Goal: Task Accomplishment & Management: Manage account settings

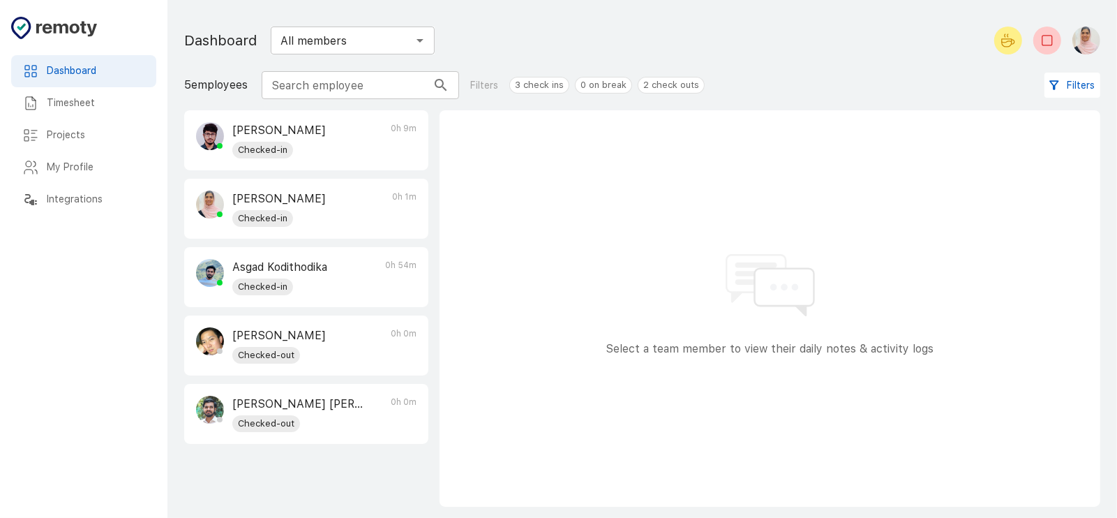
click at [278, 198] on p "[PERSON_NAME]" at bounding box center [278, 198] width 93 height 17
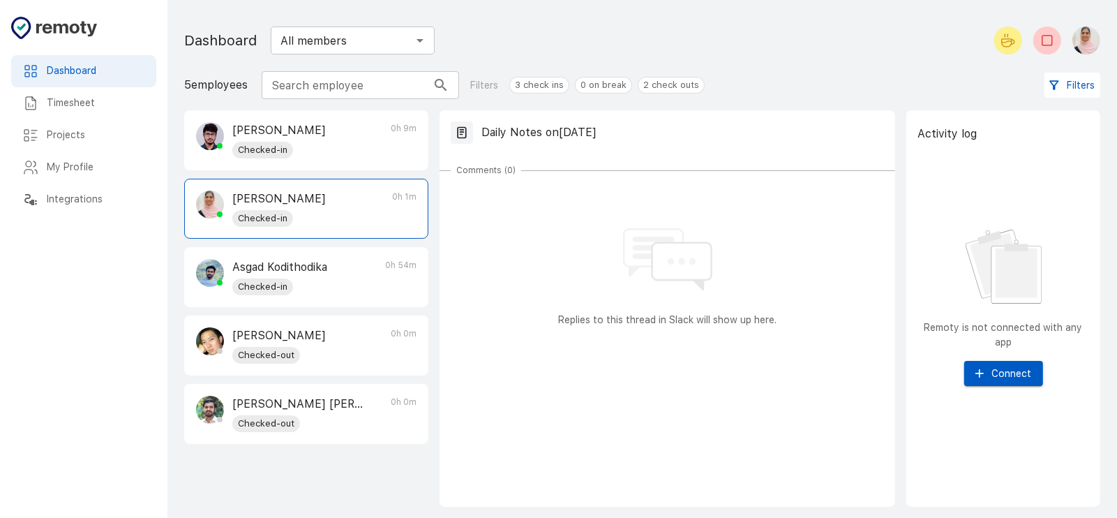
click at [459, 133] on icon at bounding box center [462, 133] width 14 height 14
click at [377, 197] on div "[PERSON_NAME] Checked-in 0h 1m" at bounding box center [306, 208] width 243 height 59
click at [543, 136] on p "Daily Notes on [DATE]" at bounding box center [538, 132] width 115 height 17
click at [467, 132] on icon at bounding box center [462, 133] width 14 height 14
click at [460, 135] on icon at bounding box center [462, 133] width 14 height 14
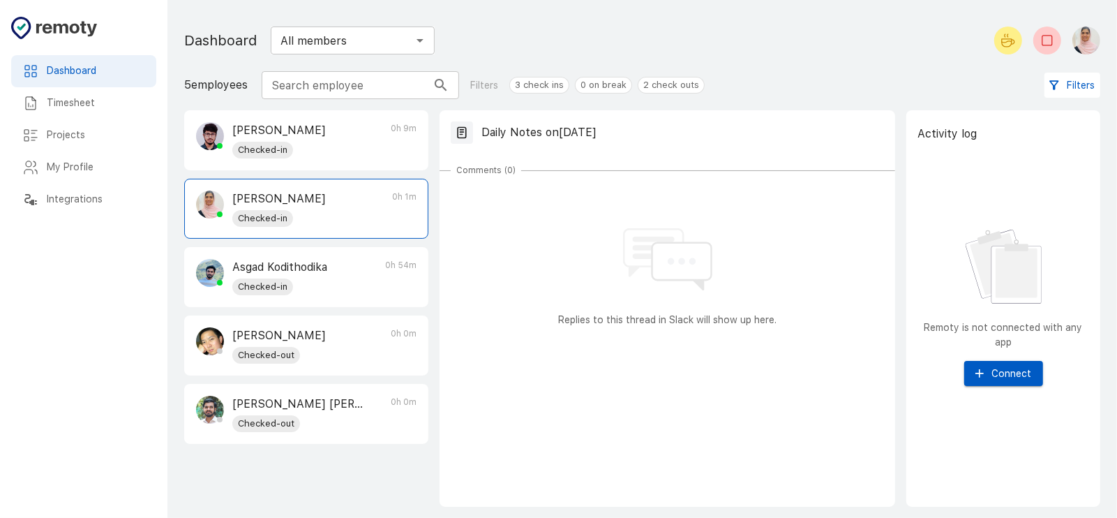
click at [336, 208] on div "[PERSON_NAME] Checked-in 0h 1m" at bounding box center [306, 208] width 243 height 59
click at [1089, 32] on img "button" at bounding box center [1086, 41] width 28 height 28
click at [1045, 80] on li "My Profile" at bounding box center [1052, 78] width 112 height 25
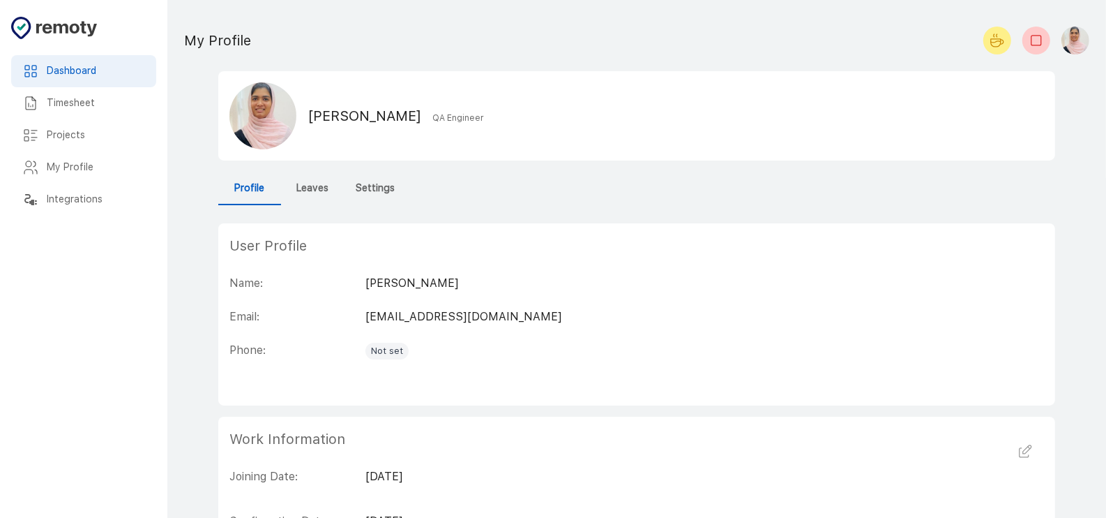
click at [301, 192] on h6 "Leaves" at bounding box center [312, 188] width 32 height 15
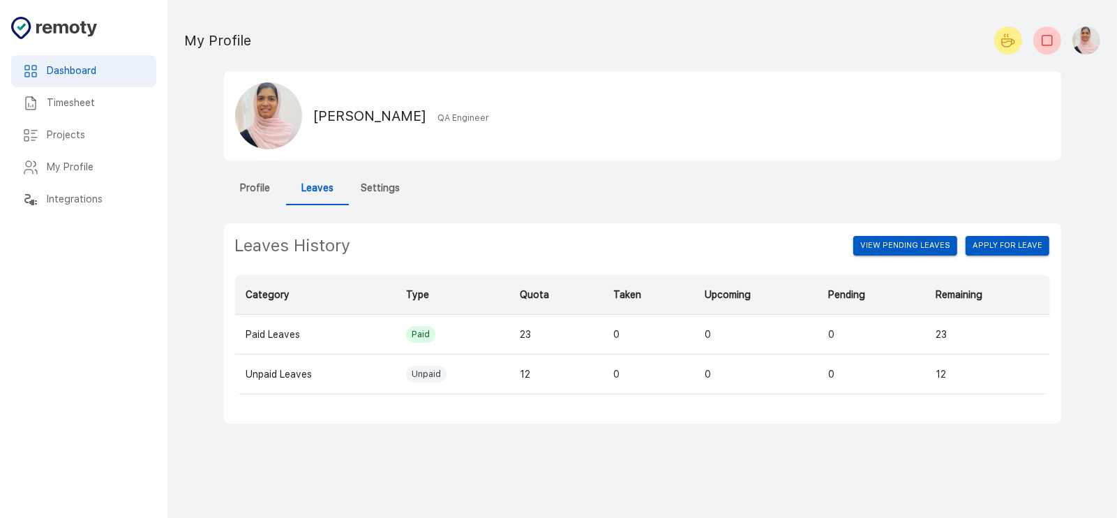
click at [53, 99] on h6 "Timesheet" at bounding box center [96, 103] width 98 height 15
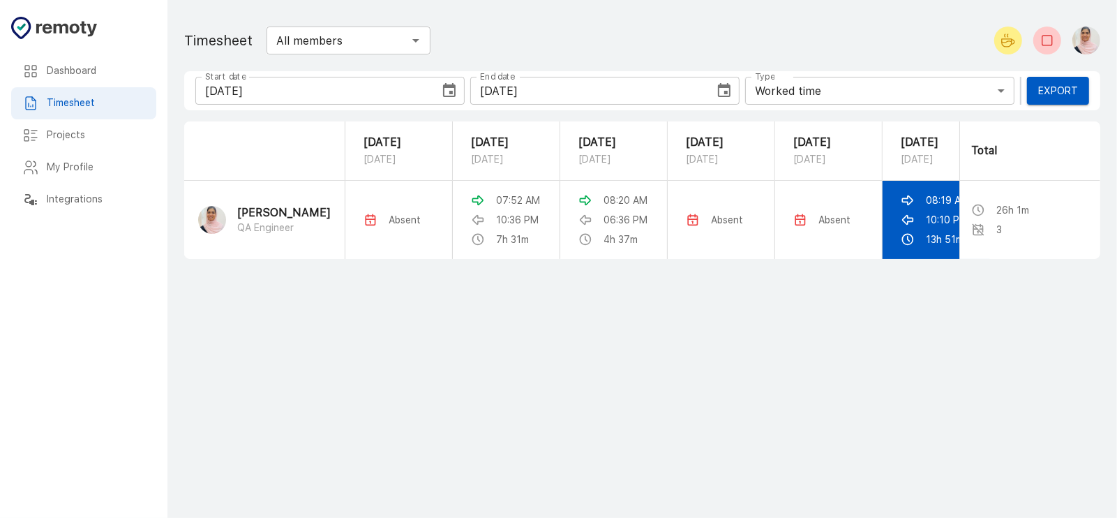
click at [894, 228] on td "08:19 AM 10:10 PM 13h 51m" at bounding box center [935, 220] width 107 height 78
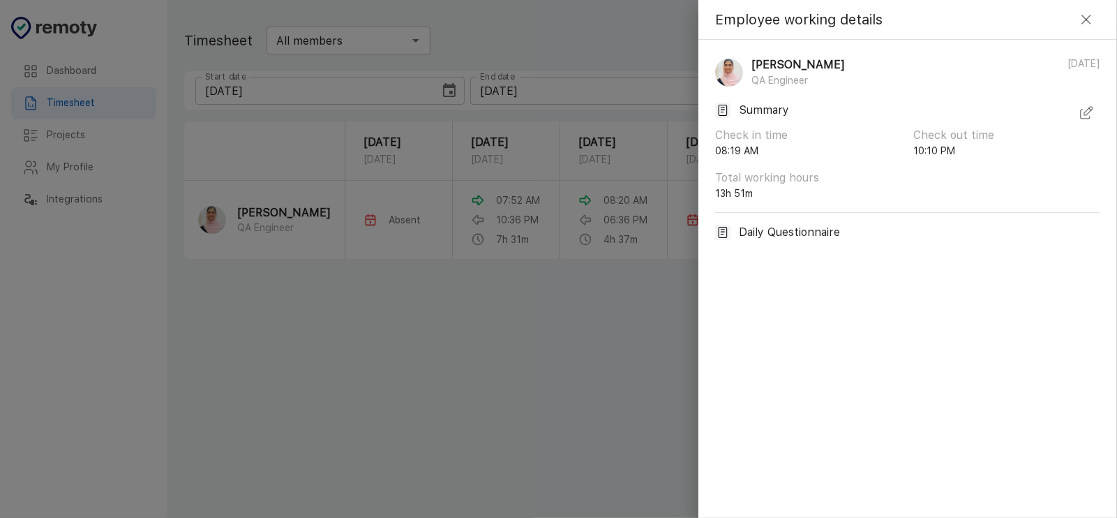
click at [1085, 113] on icon "button" at bounding box center [1086, 113] width 17 height 17
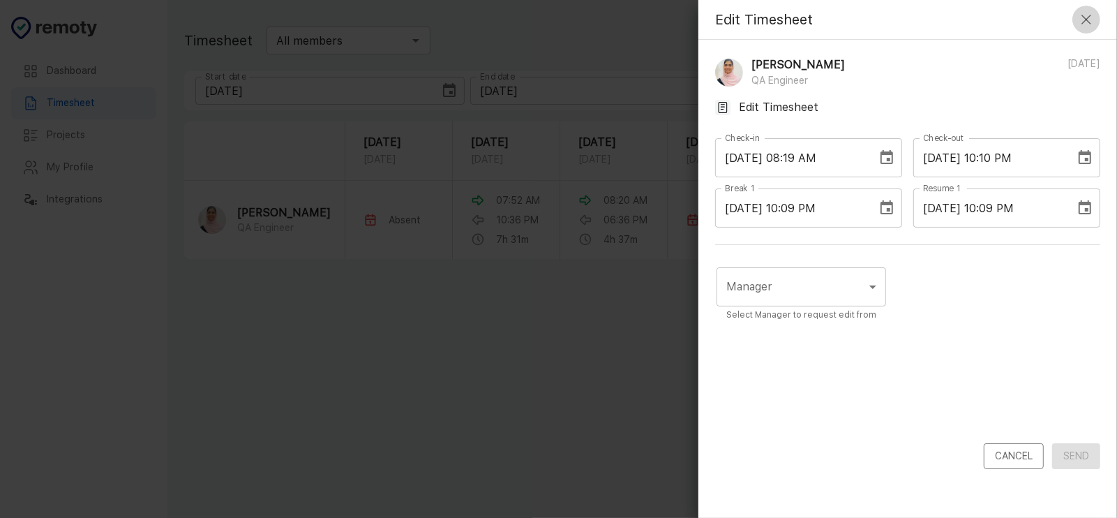
click at [1083, 24] on icon "button" at bounding box center [1086, 19] width 17 height 17
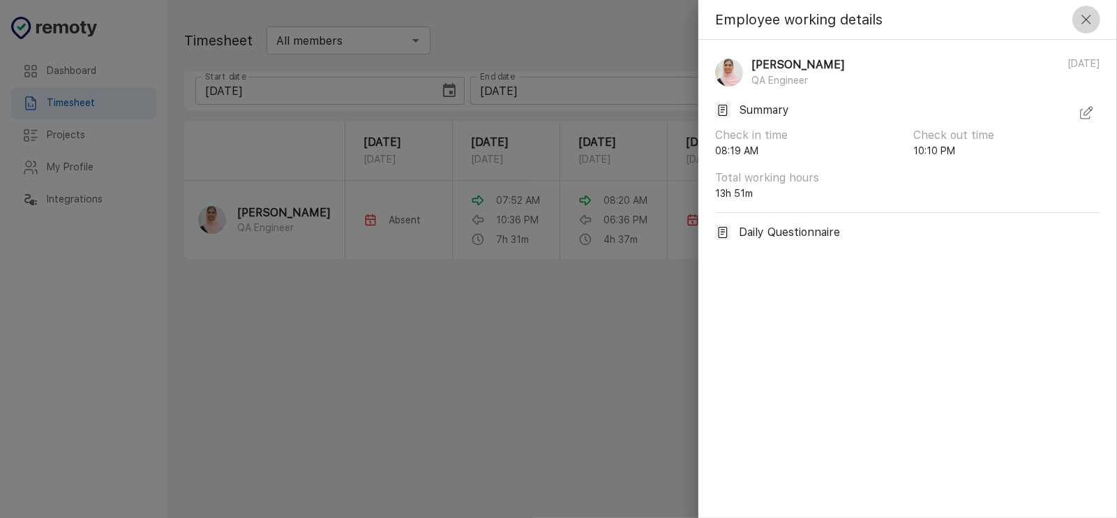
click at [1083, 22] on icon "button" at bounding box center [1086, 19] width 17 height 17
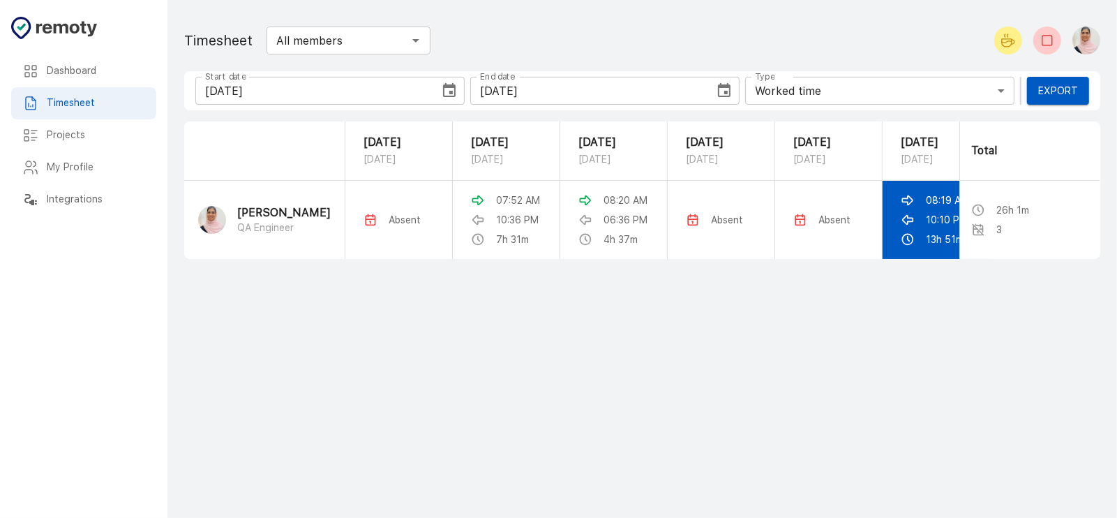
click at [890, 211] on td "08:19 AM 10:10 PM 13h 51m" at bounding box center [935, 220] width 107 height 78
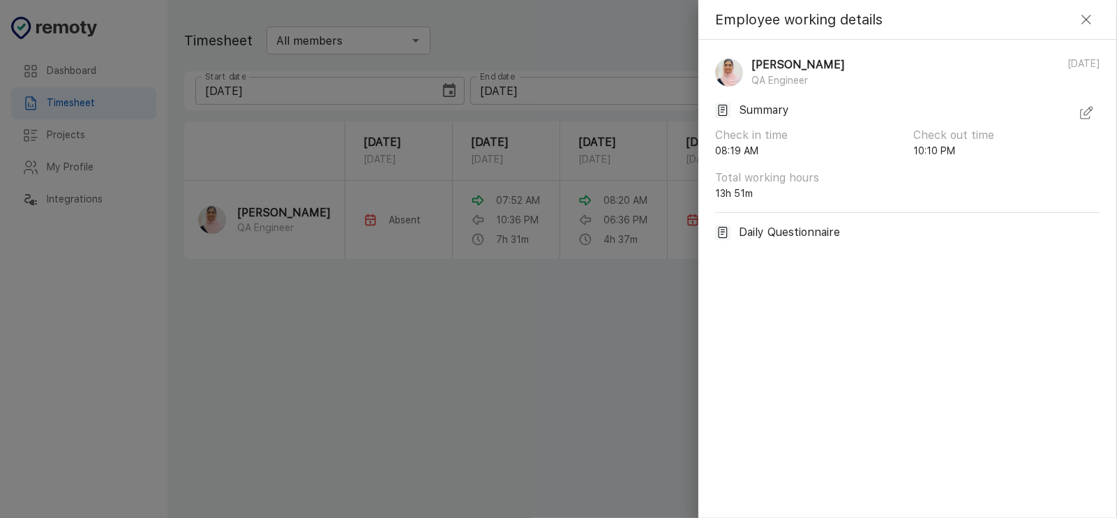
click at [1071, 114] on div "Summary" at bounding box center [907, 113] width 385 height 28
click at [1085, 108] on icon "button" at bounding box center [1086, 113] width 17 height 17
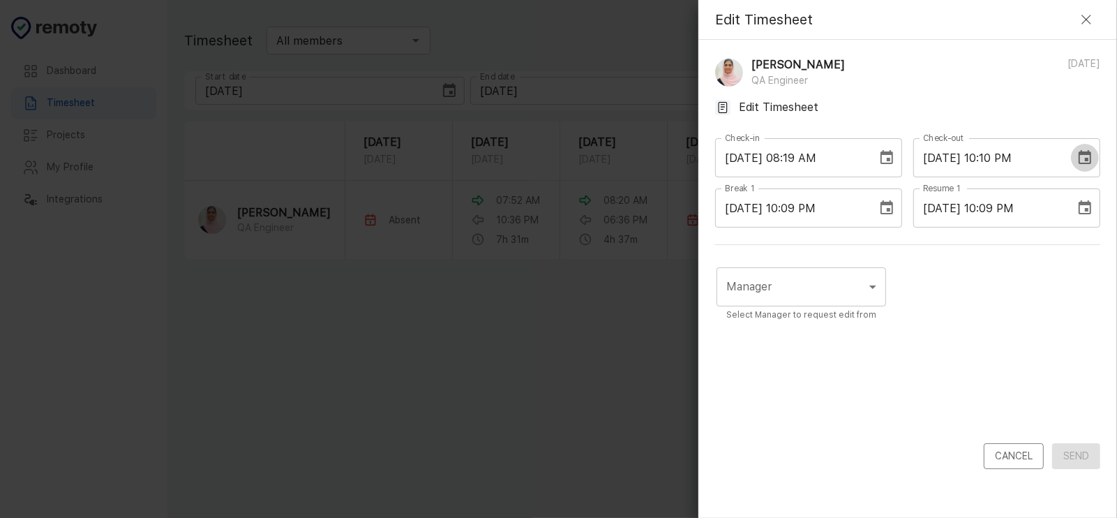
click at [1078, 156] on icon "Choose date, selected date is Sep 29, 2025" at bounding box center [1084, 157] width 13 height 14
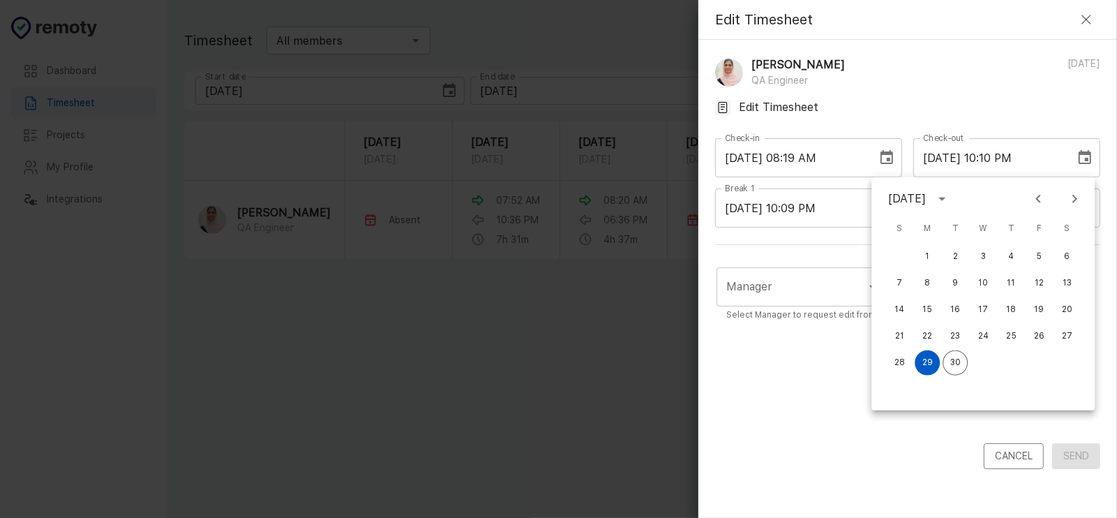
click at [996, 159] on input "[DATE] 10:10 PM" at bounding box center [989, 157] width 152 height 39
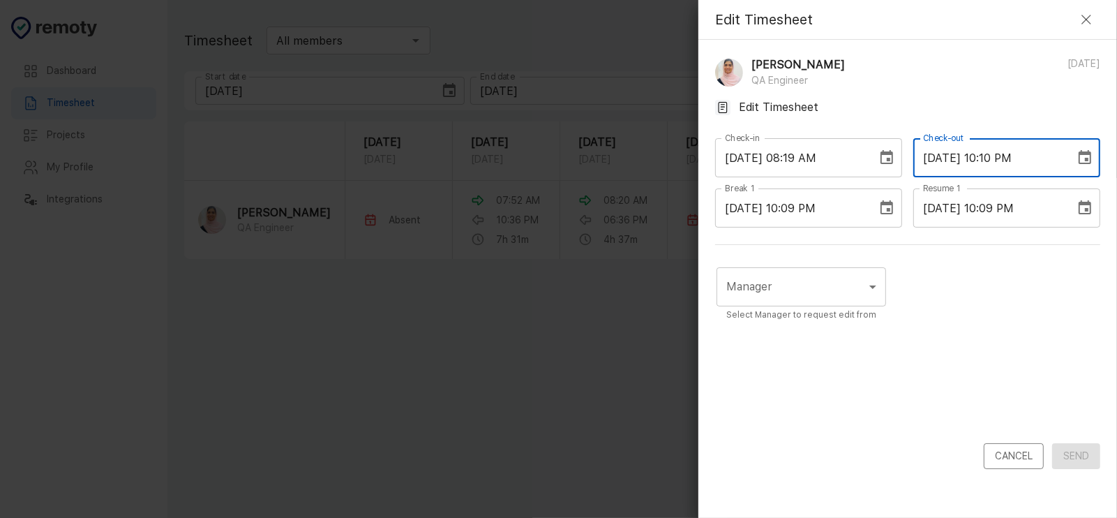
click at [996, 157] on input "[DATE] 10:10 PM" at bounding box center [989, 157] width 152 height 39
click at [1001, 156] on input "[DATE] 10:10 PM" at bounding box center [989, 157] width 152 height 39
click at [1016, 157] on input "[DATE] 03:10 PM" at bounding box center [989, 157] width 152 height 39
type input "[DATE] 03:52 PM"
click at [992, 317] on div "Manager ​ Manager Select Manager to request edit from" at bounding box center [907, 352] width 385 height 181
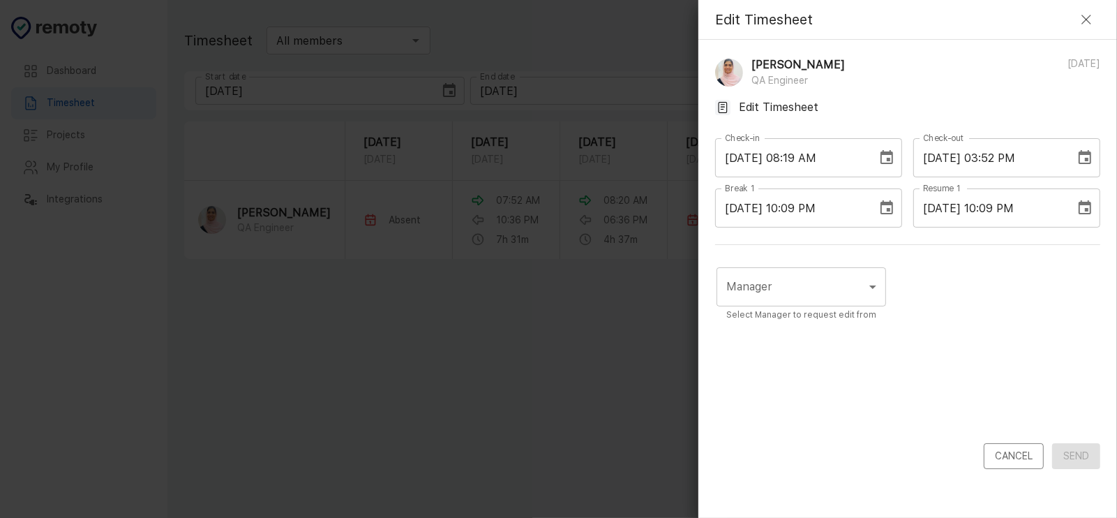
click at [806, 281] on body "Dashboard Timesheet Projects My Profile Integrations Dashboard Timesheet Projec…" at bounding box center [558, 259] width 1117 height 518
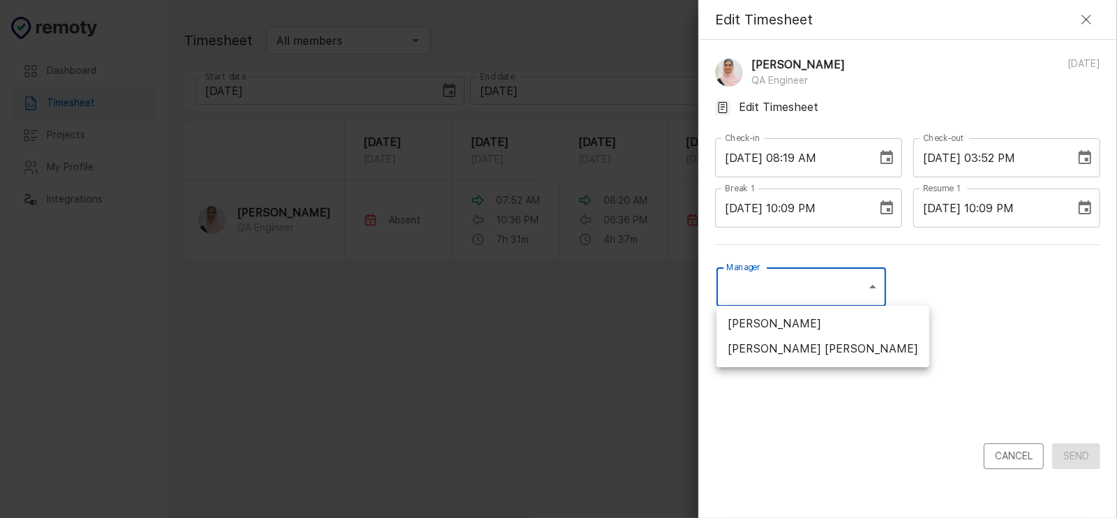
click at [801, 353] on li "[PERSON_NAME] [PERSON_NAME]" at bounding box center [822, 348] width 213 height 25
type input "UCQRZCCDS"
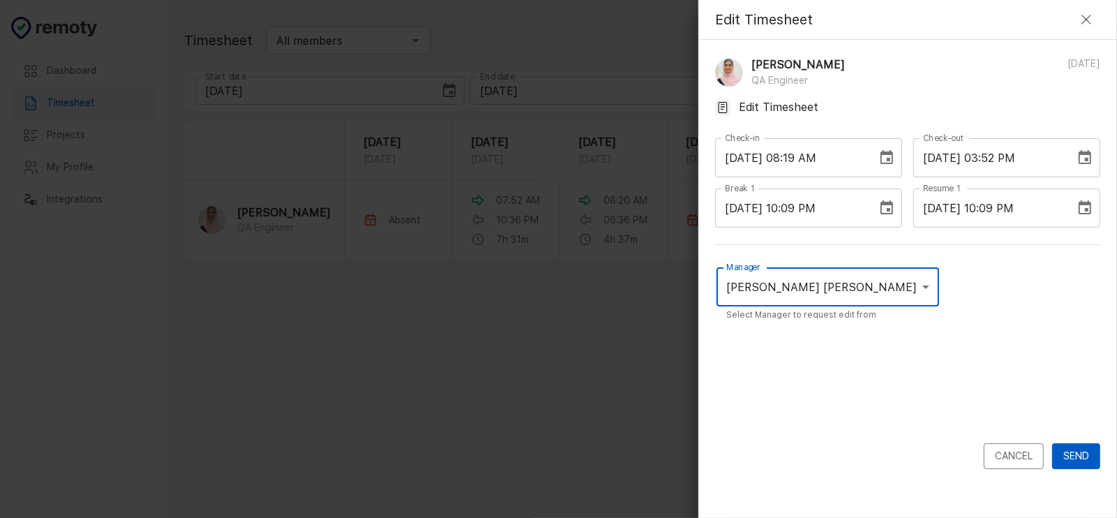
click at [966, 352] on div "Manager [PERSON_NAME] [PERSON_NAME] UCQRZCCDS Manager Select Manager to request…" at bounding box center [907, 352] width 385 height 181
click at [1076, 457] on button "Send" at bounding box center [1076, 456] width 48 height 26
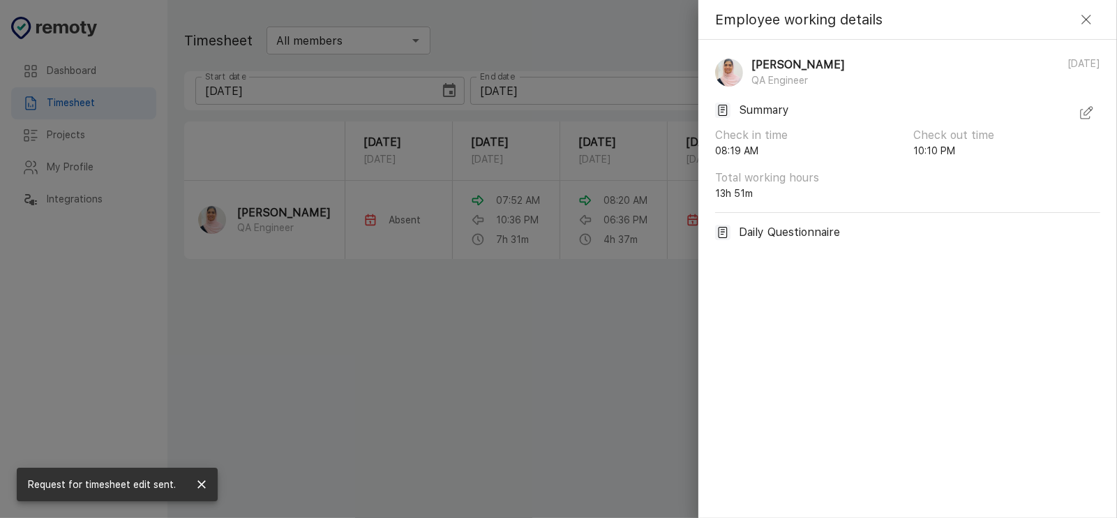
click at [631, 395] on div at bounding box center [558, 259] width 1117 height 518
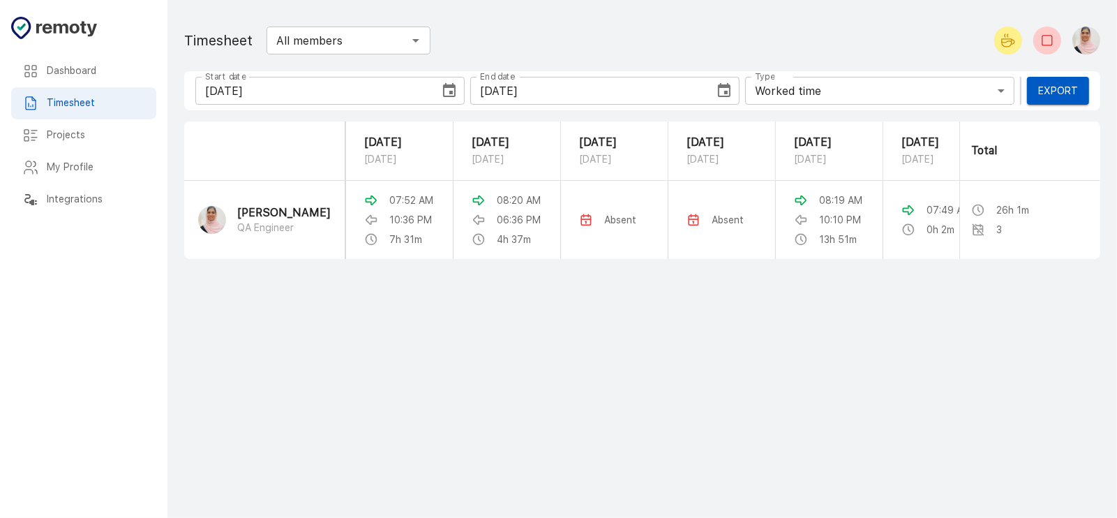
scroll to position [0, 143]
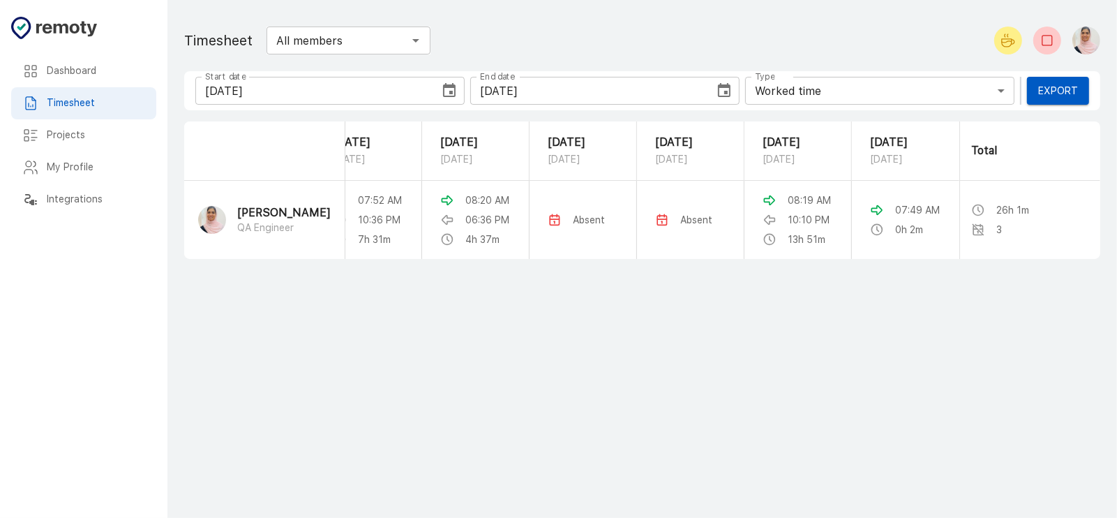
click at [918, 337] on main "Dashboard Timesheet Projects My Profile Integrations Timesheet All members ​ St…" at bounding box center [641, 259] width 949 height 518
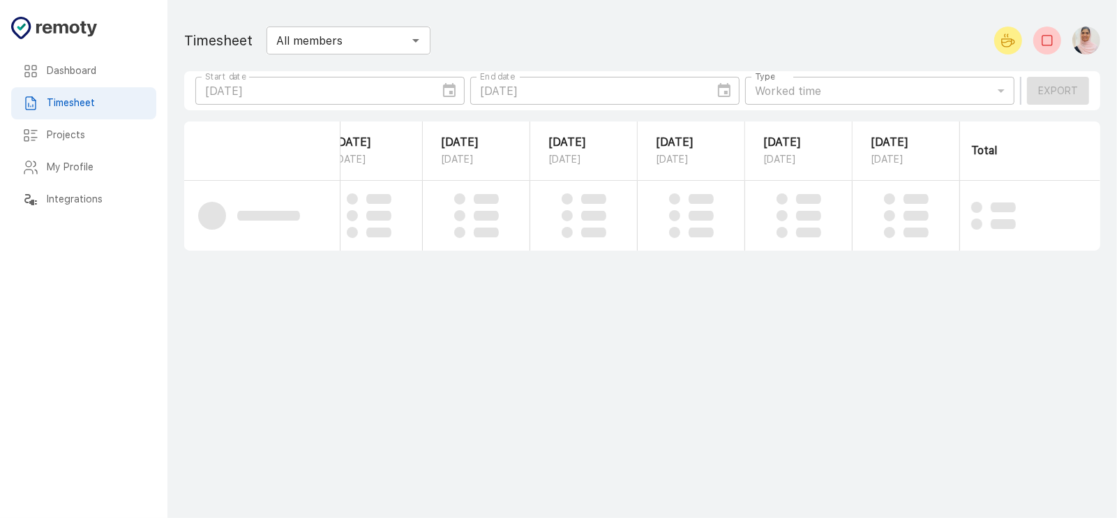
scroll to position [0, 143]
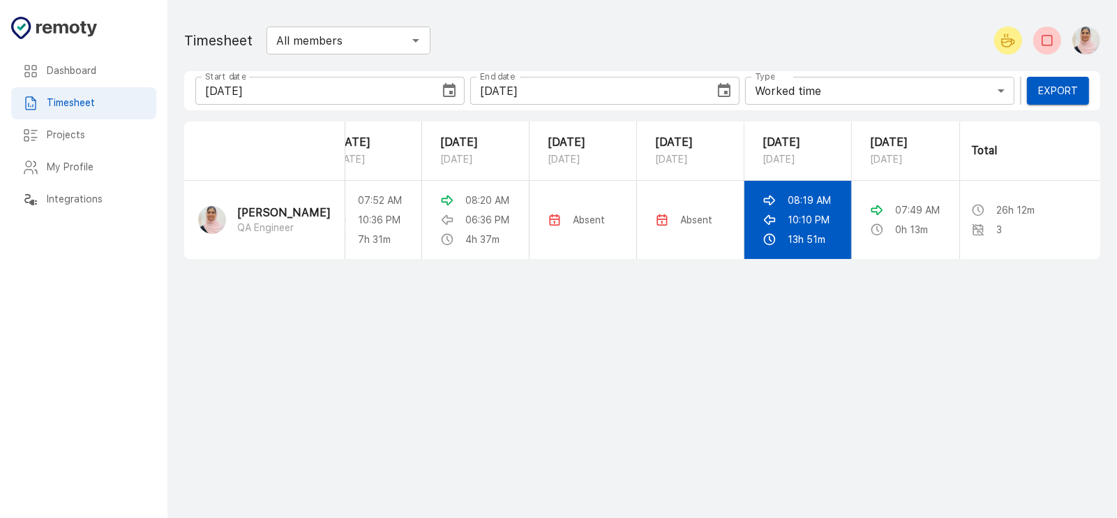
click at [789, 259] on td "08:19 AM 10:10 PM 13h 51m" at bounding box center [797, 220] width 107 height 78
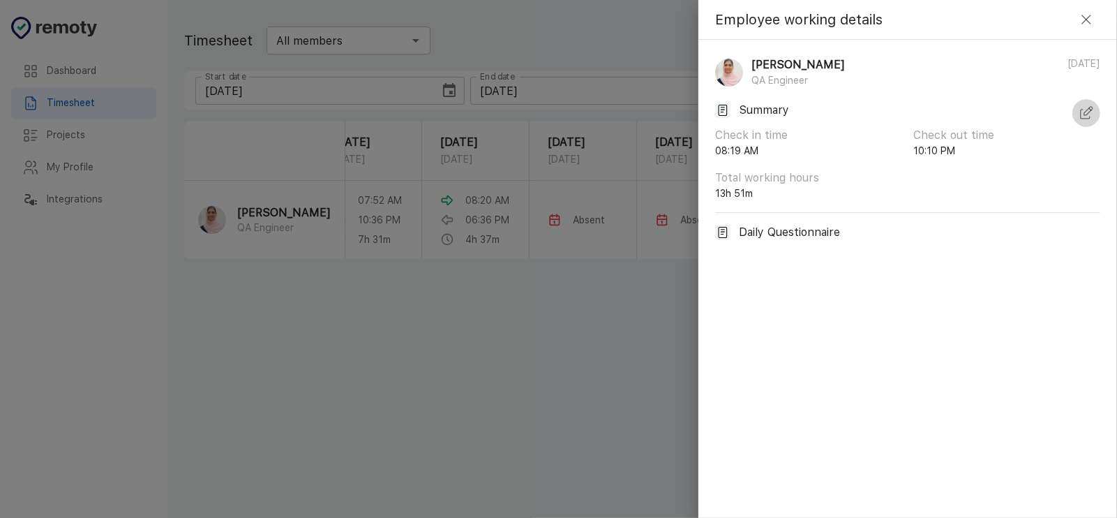
click at [1087, 113] on icon "button" at bounding box center [1088, 111] width 8 height 8
